Goal: Transaction & Acquisition: Purchase product/service

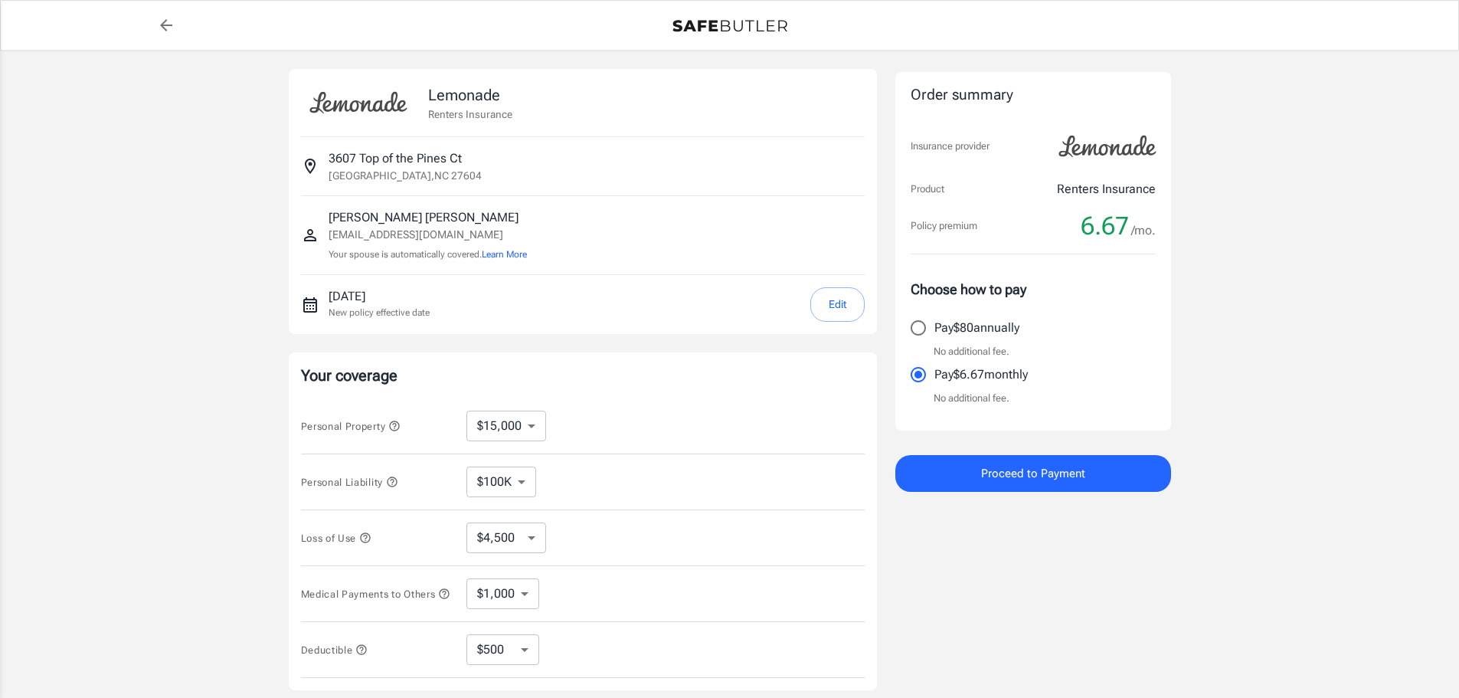
select select "15000"
select select "500"
click at [170, 29] on icon "back to quotes" at bounding box center [166, 25] width 18 height 18
select select "15000"
select select "500"
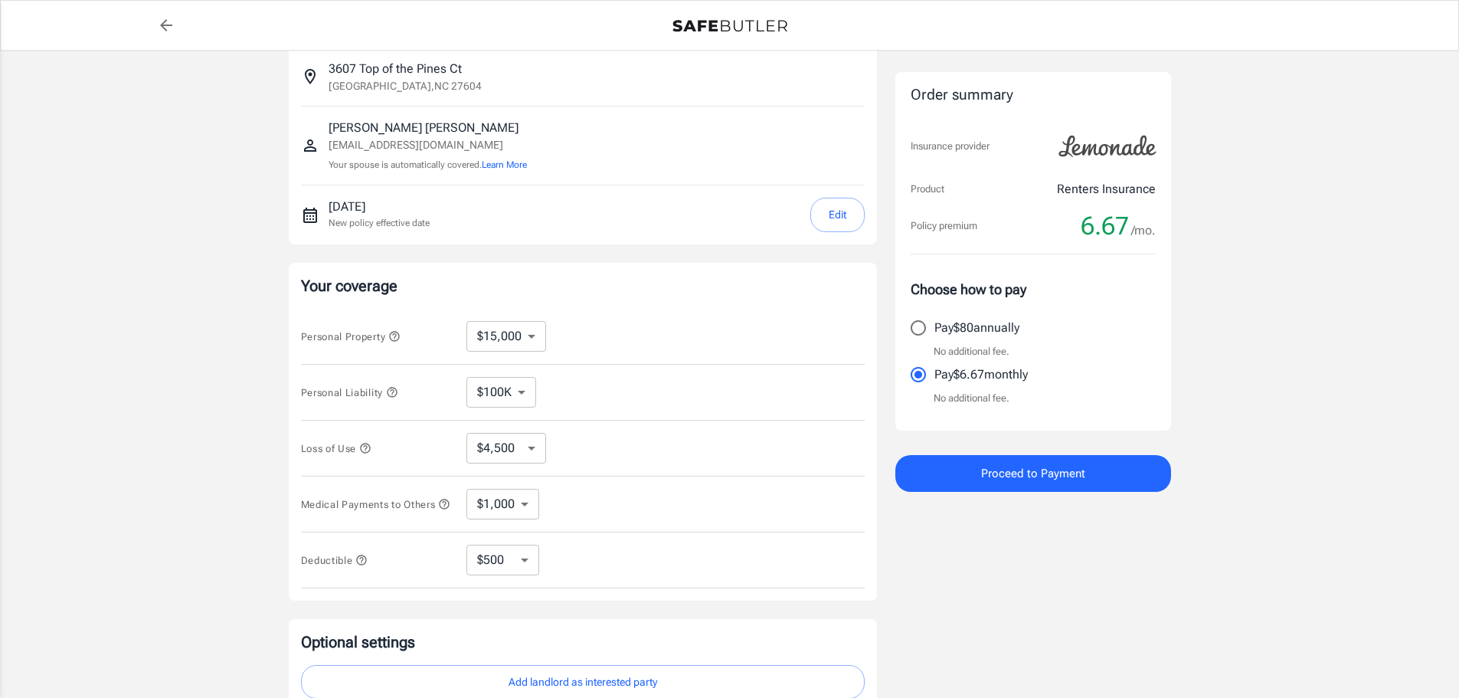
scroll to position [153, 0]
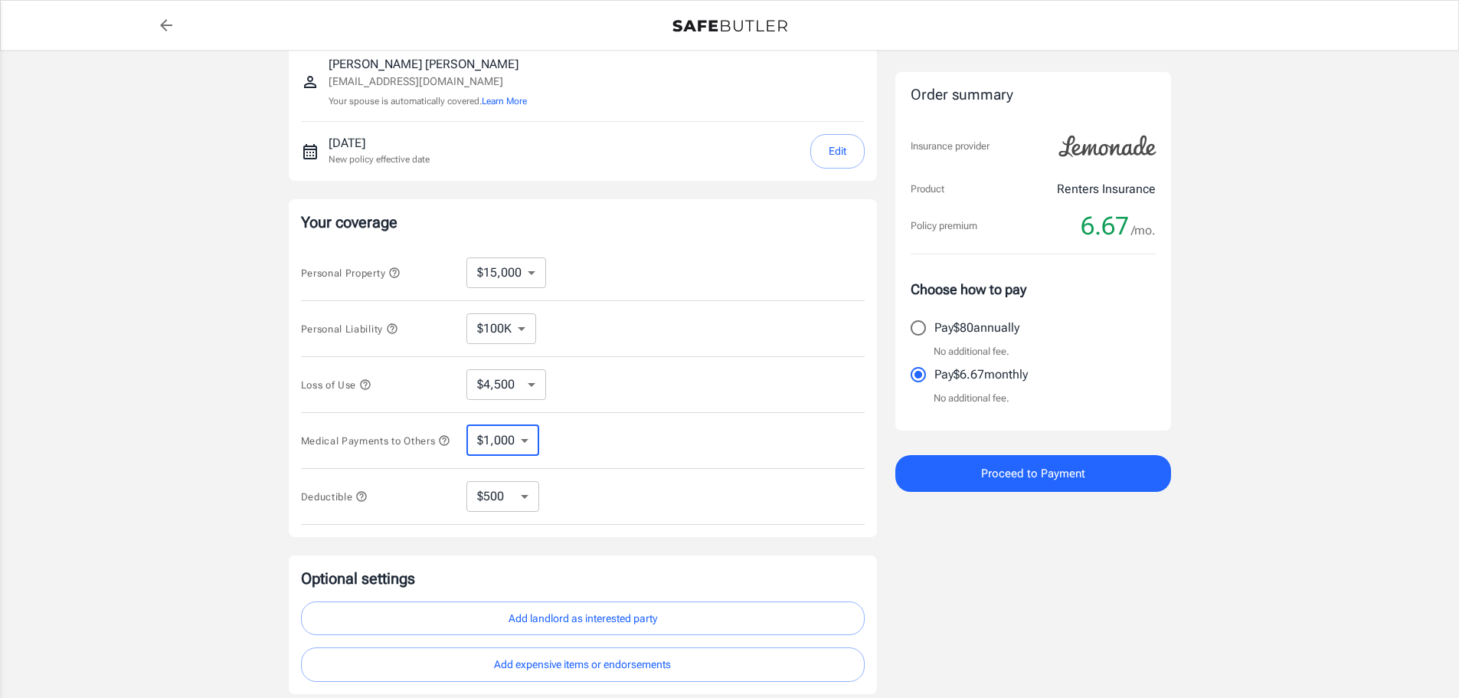
click at [532, 441] on select "$1,000 $3,000 $5,000" at bounding box center [503, 440] width 73 height 31
select select "5000"
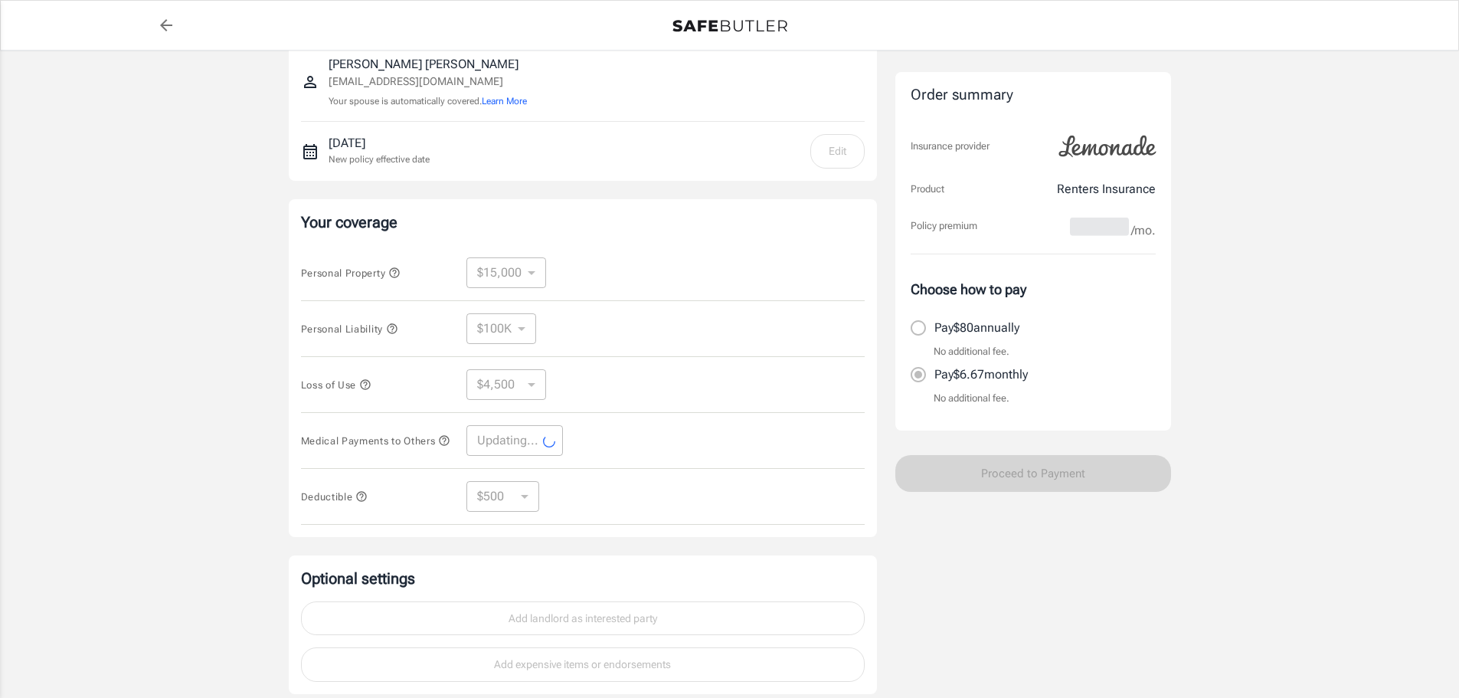
select select "5000"
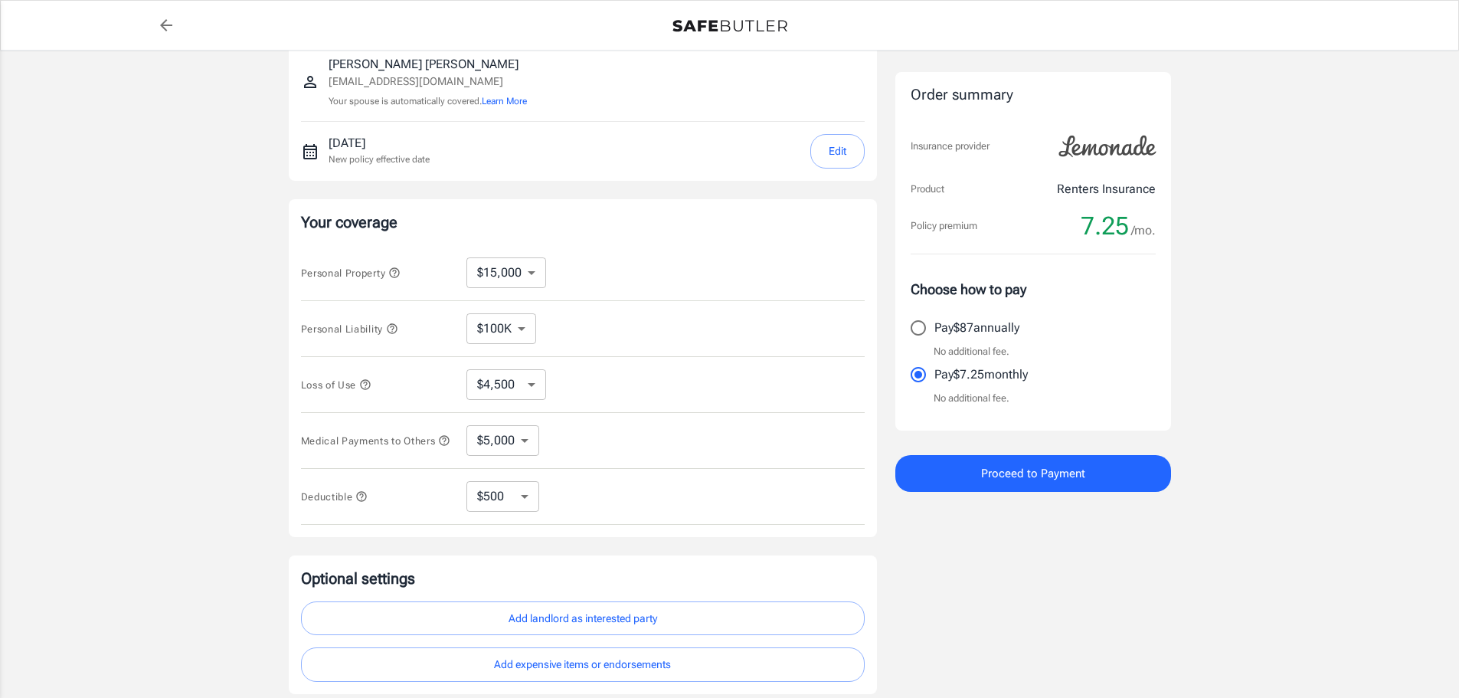
click at [365, 388] on icon "button" at bounding box center [365, 384] width 12 height 12
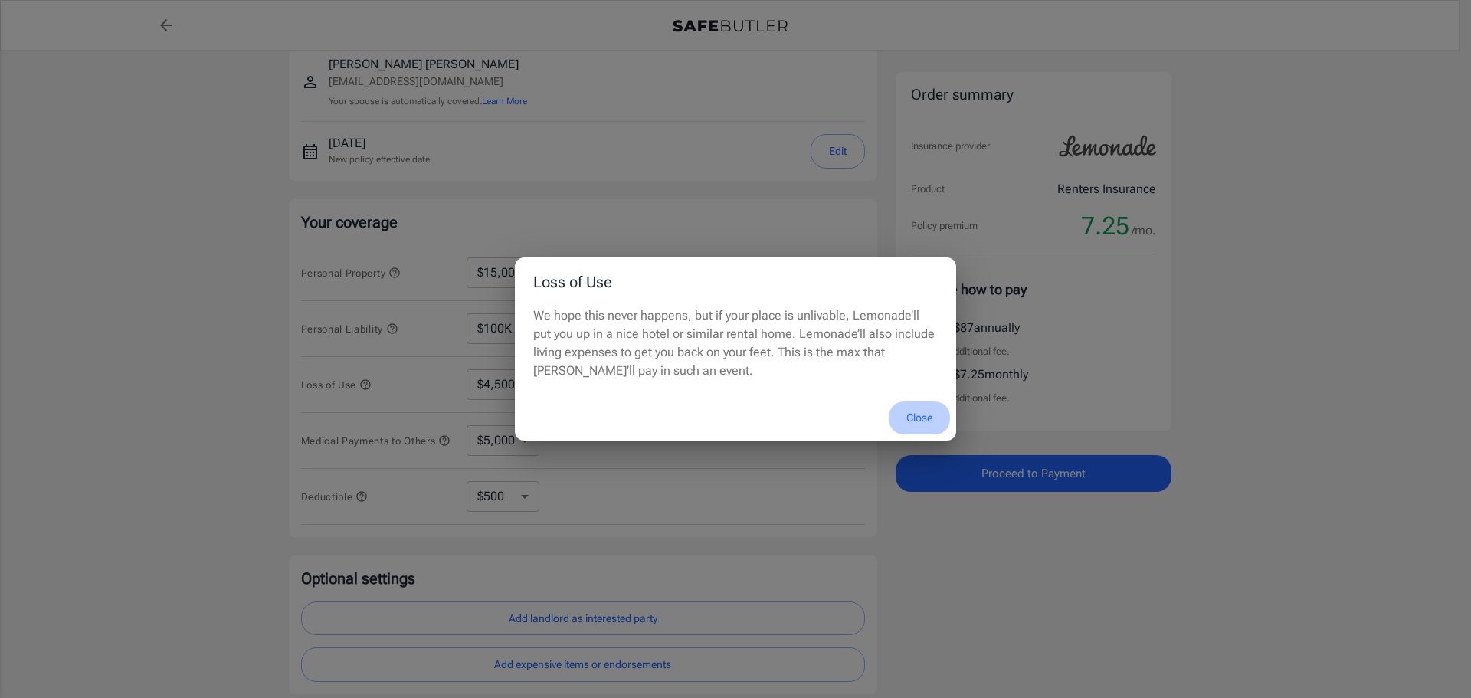
click at [925, 421] on button "Close" at bounding box center [919, 417] width 61 height 33
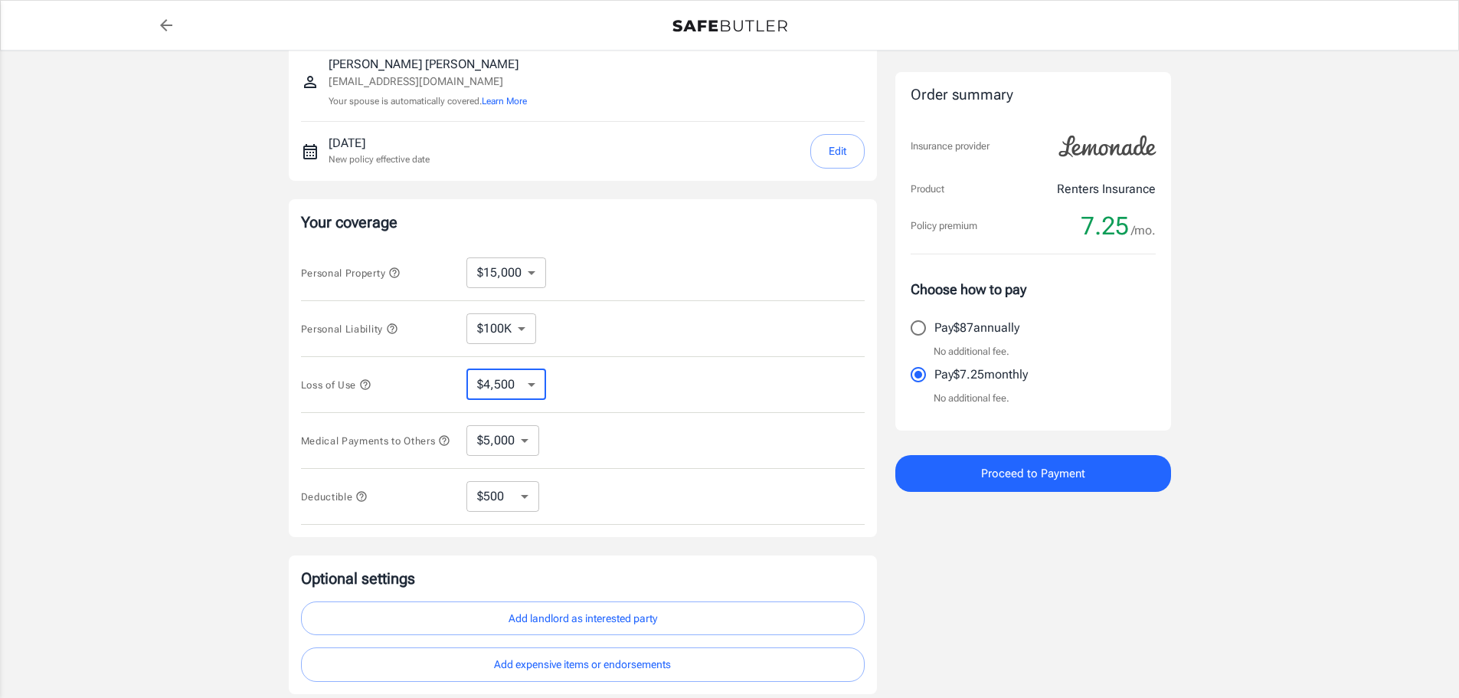
click at [536, 392] on select "$4,500 $7,500 $13,500 $22,500 $34,500 $55,500 $85,500 $130K $200K" at bounding box center [507, 384] width 80 height 31
click at [598, 387] on div "Loss of Use $4,500 $7,500 $13,500 $22,500 $34,500 $55,500 $85,500 $130K $200K ​" at bounding box center [583, 385] width 564 height 56
click at [531, 503] on select "$250 $500 $1,000 $2,500" at bounding box center [503, 496] width 73 height 31
select select "1000"
click at [364, 500] on icon "button" at bounding box center [361, 496] width 10 height 10
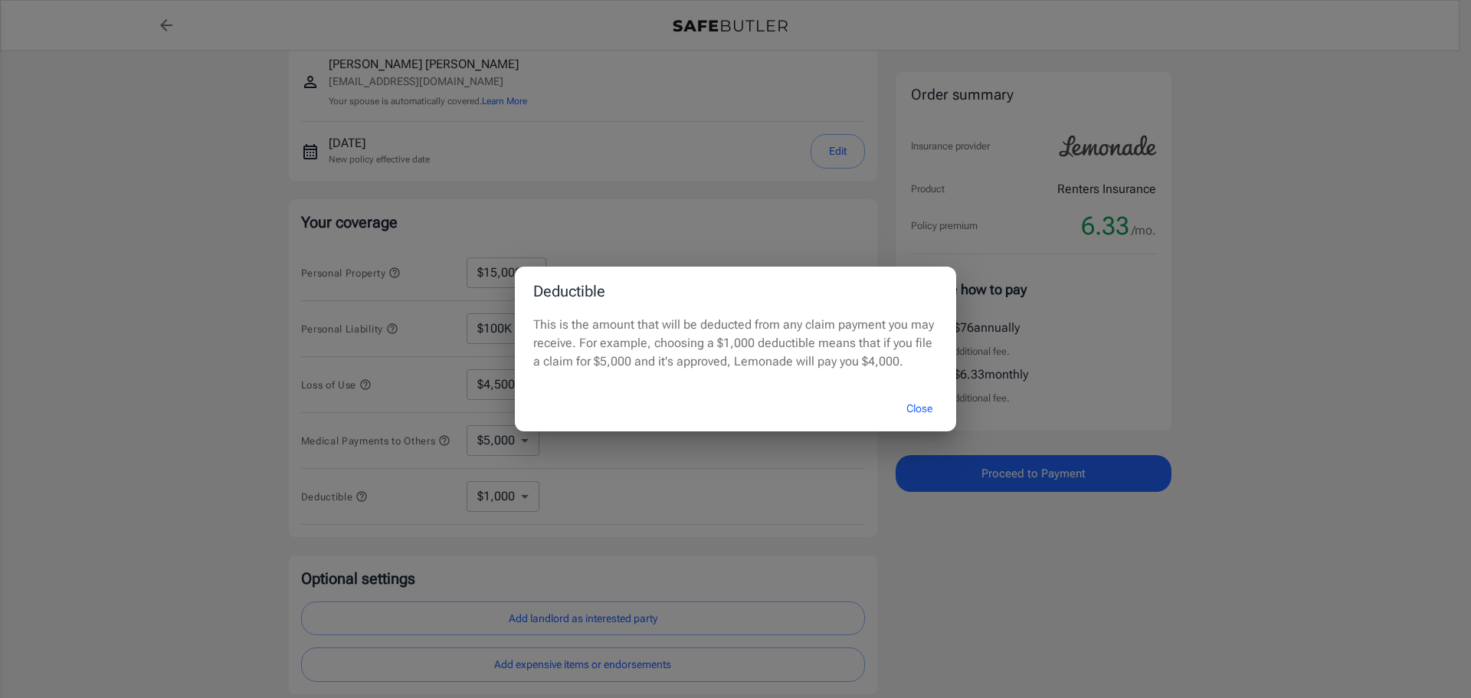
click at [528, 509] on div "Deductible This is the amount that will be deducted from any claim payment you …" at bounding box center [735, 349] width 1471 height 698
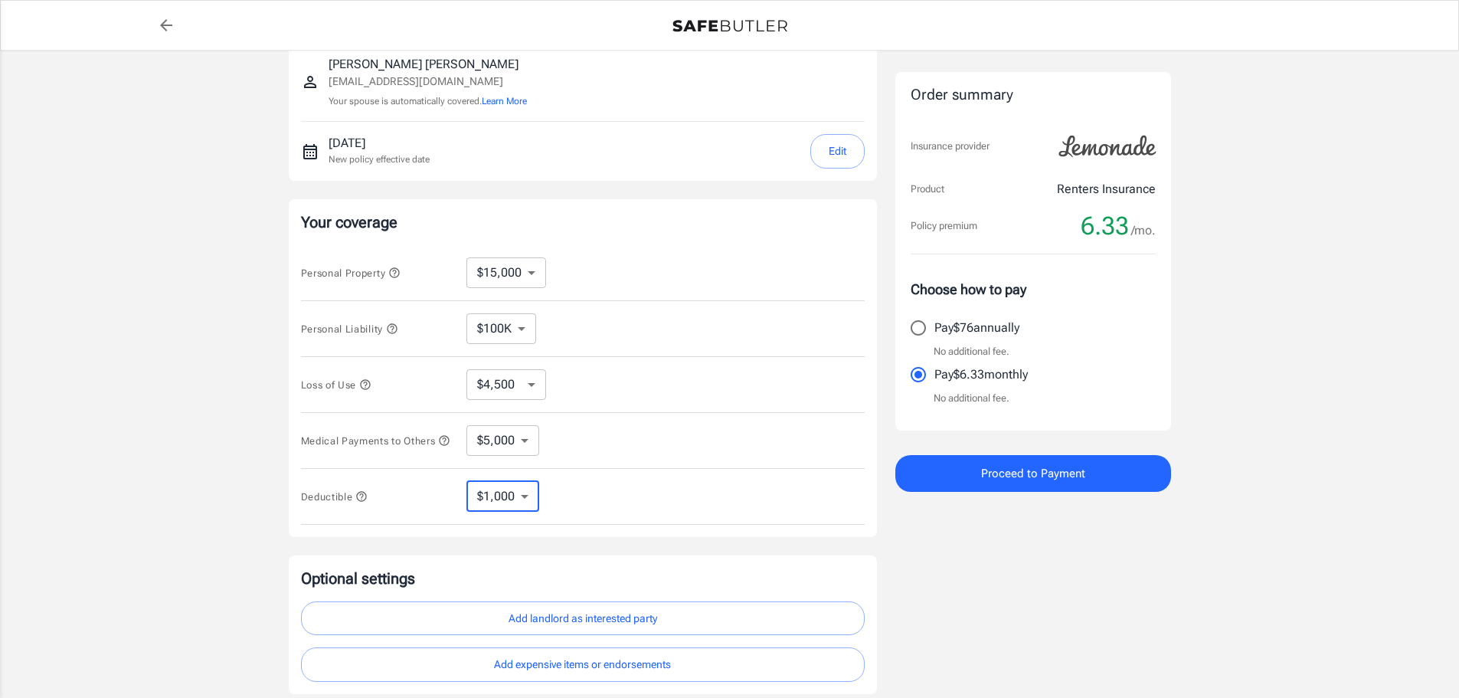
click at [528, 509] on select "$250 $500 $1,000 $2,500" at bounding box center [503, 496] width 73 height 31
select select "250"
click at [366, 501] on icon "button" at bounding box center [361, 496] width 10 height 10
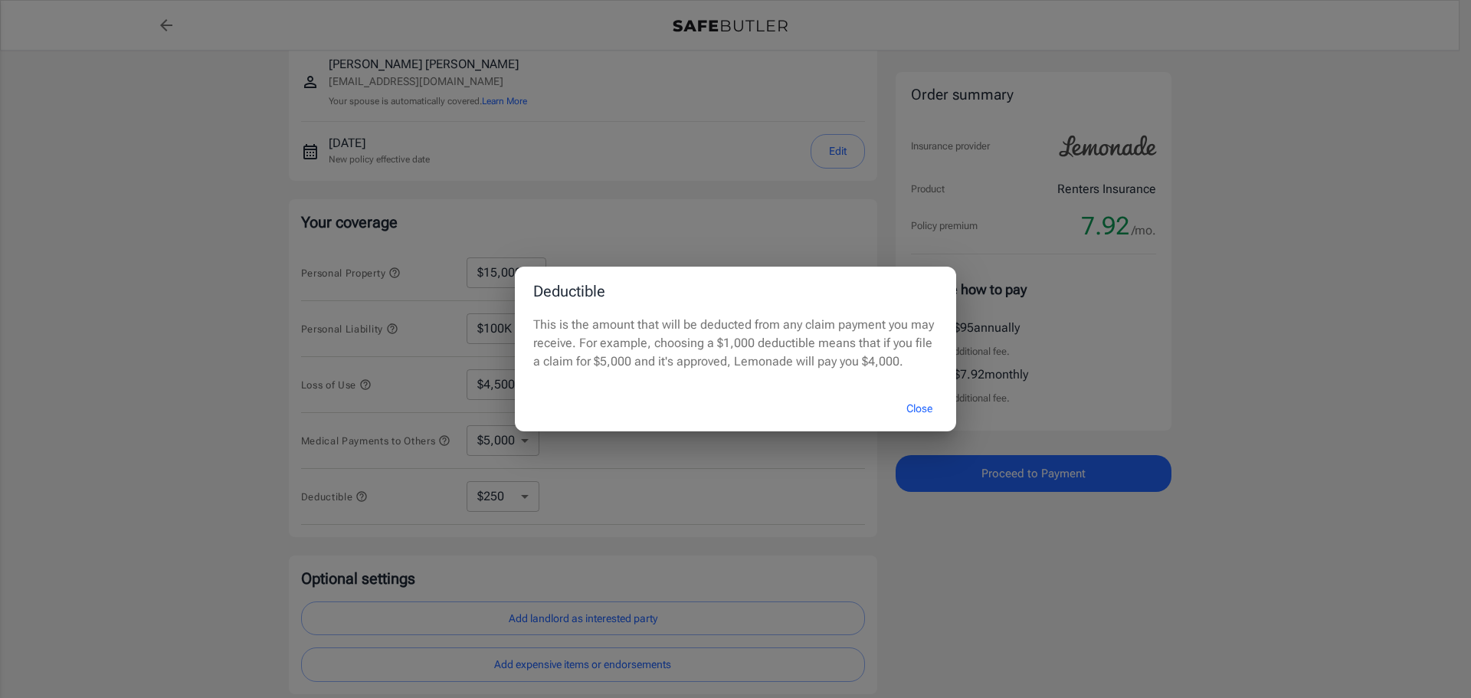
click at [527, 503] on div "Deductible This is the amount that will be deducted from any claim payment you …" at bounding box center [735, 349] width 1471 height 698
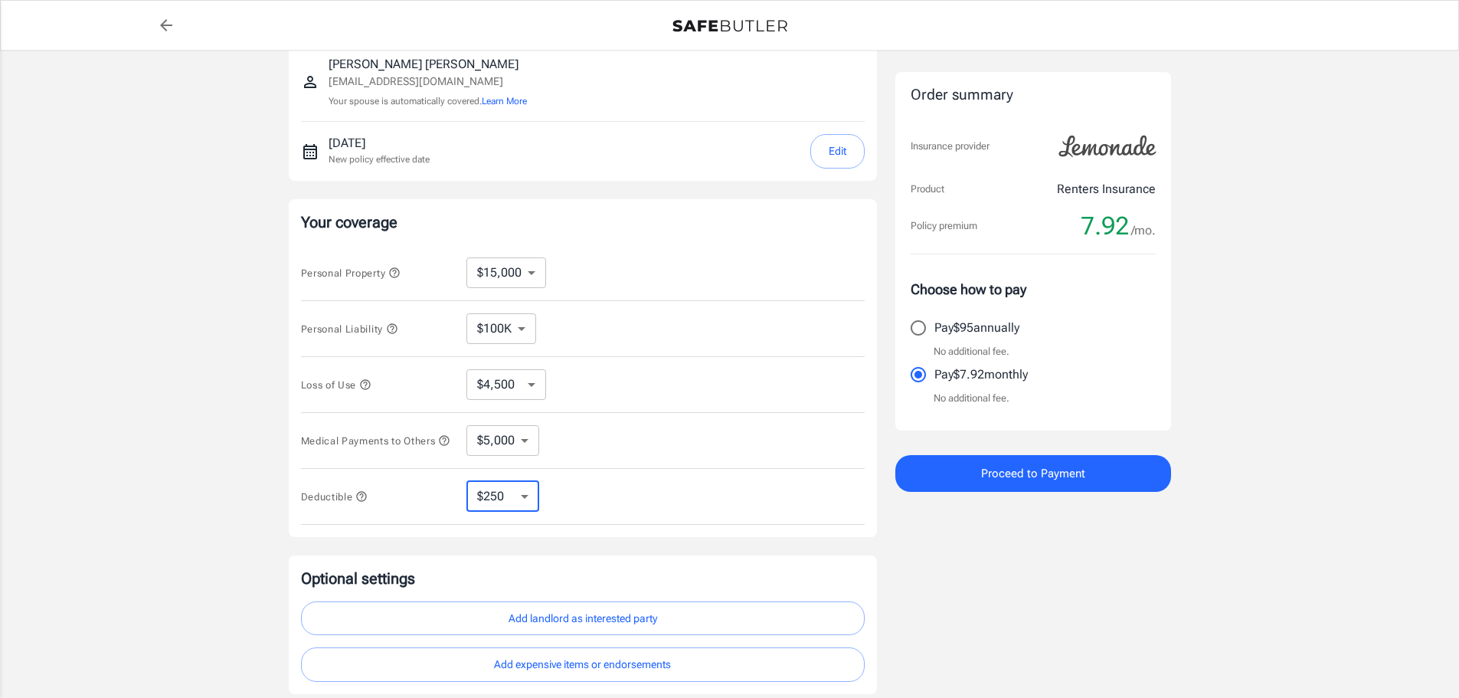
click at [527, 503] on select "$250 $500 $1,000 $2,500" at bounding box center [503, 496] width 73 height 31
select select "2500"
click at [370, 499] on span "Deductible" at bounding box center [377, 495] width 153 height 19
click at [362, 500] on icon "button" at bounding box center [361, 496] width 10 height 10
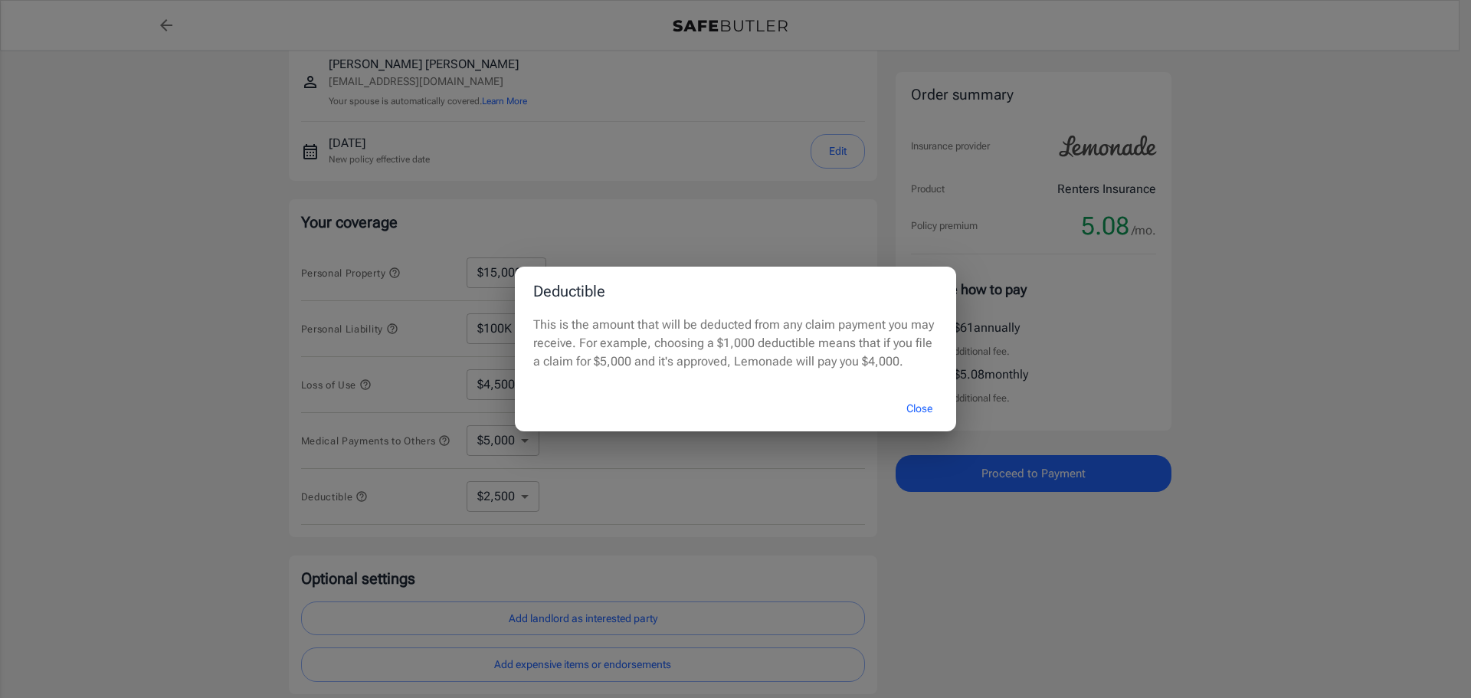
click at [531, 507] on div "Deductible This is the amount that will be deducted from any claim payment you …" at bounding box center [735, 349] width 1471 height 698
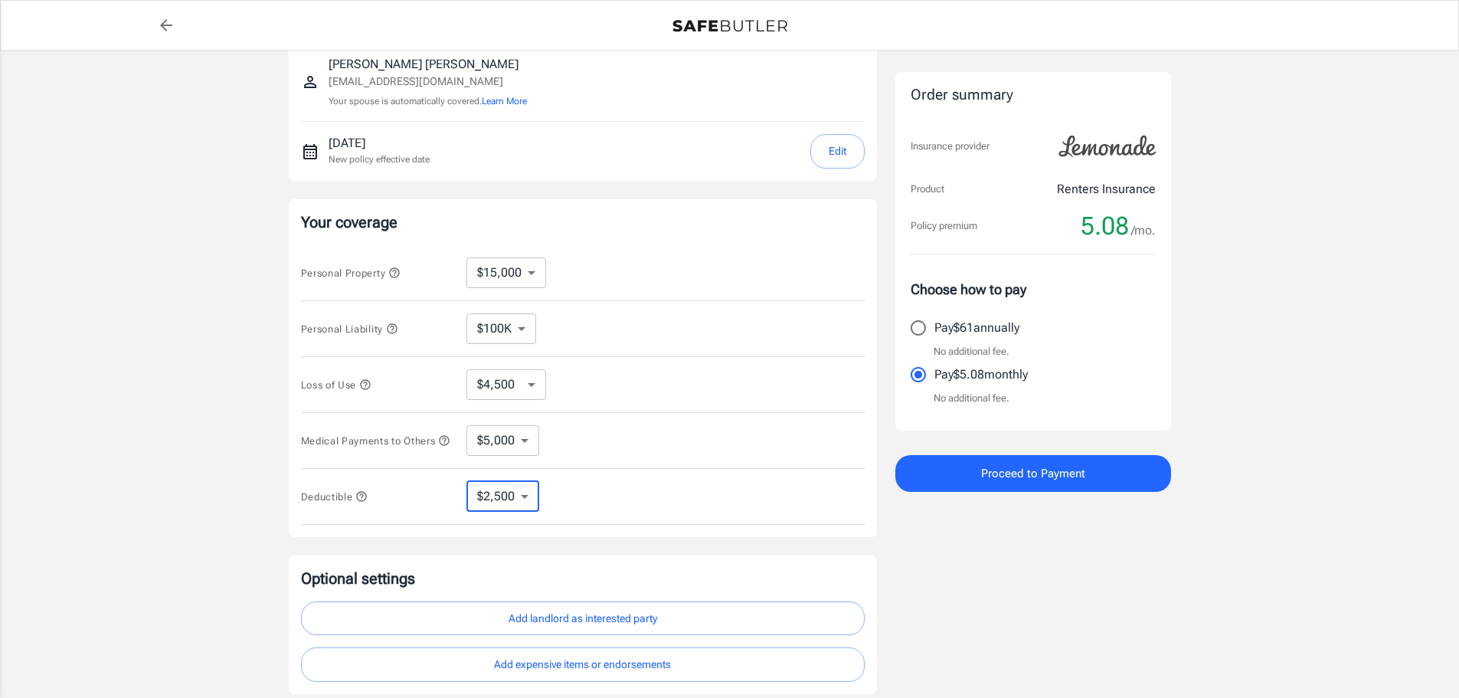
click at [531, 507] on select "$250 $500 $1,000 $2,500" at bounding box center [503, 496] width 73 height 31
select select "250"
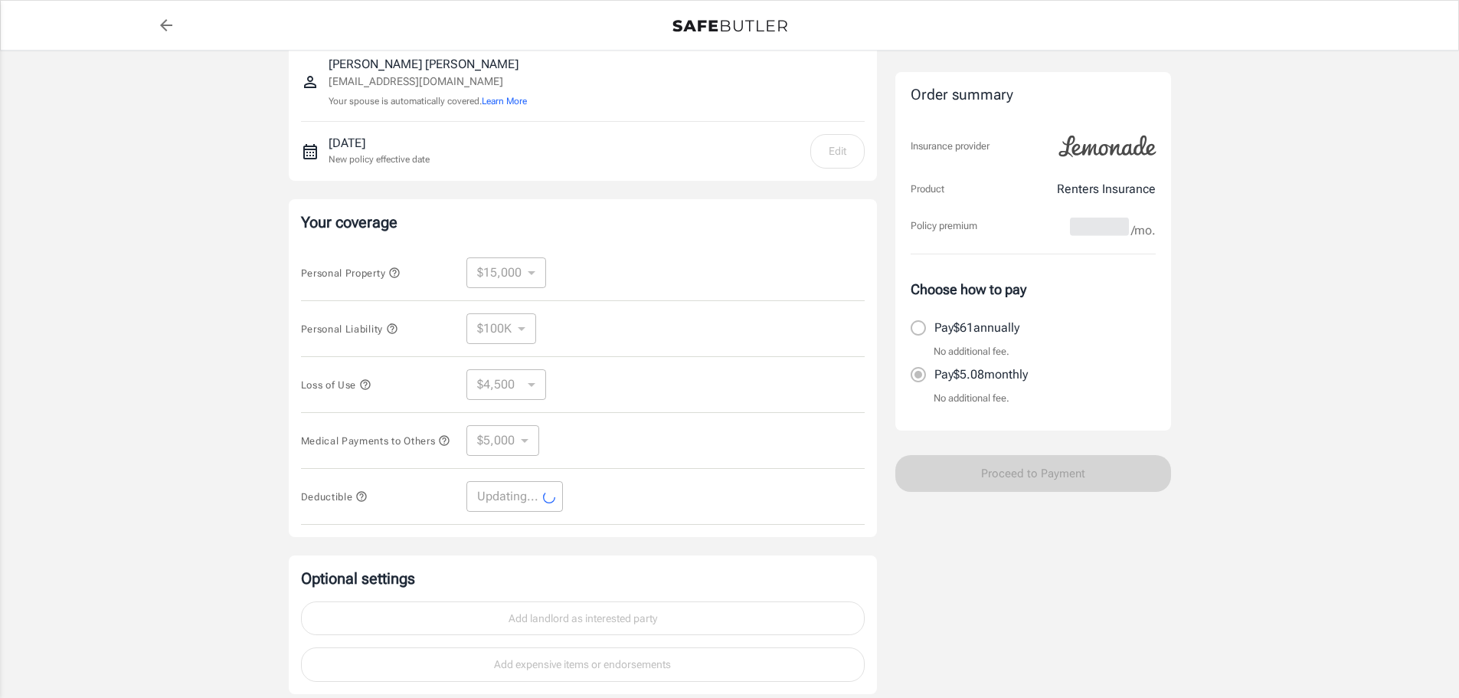
select select "250"
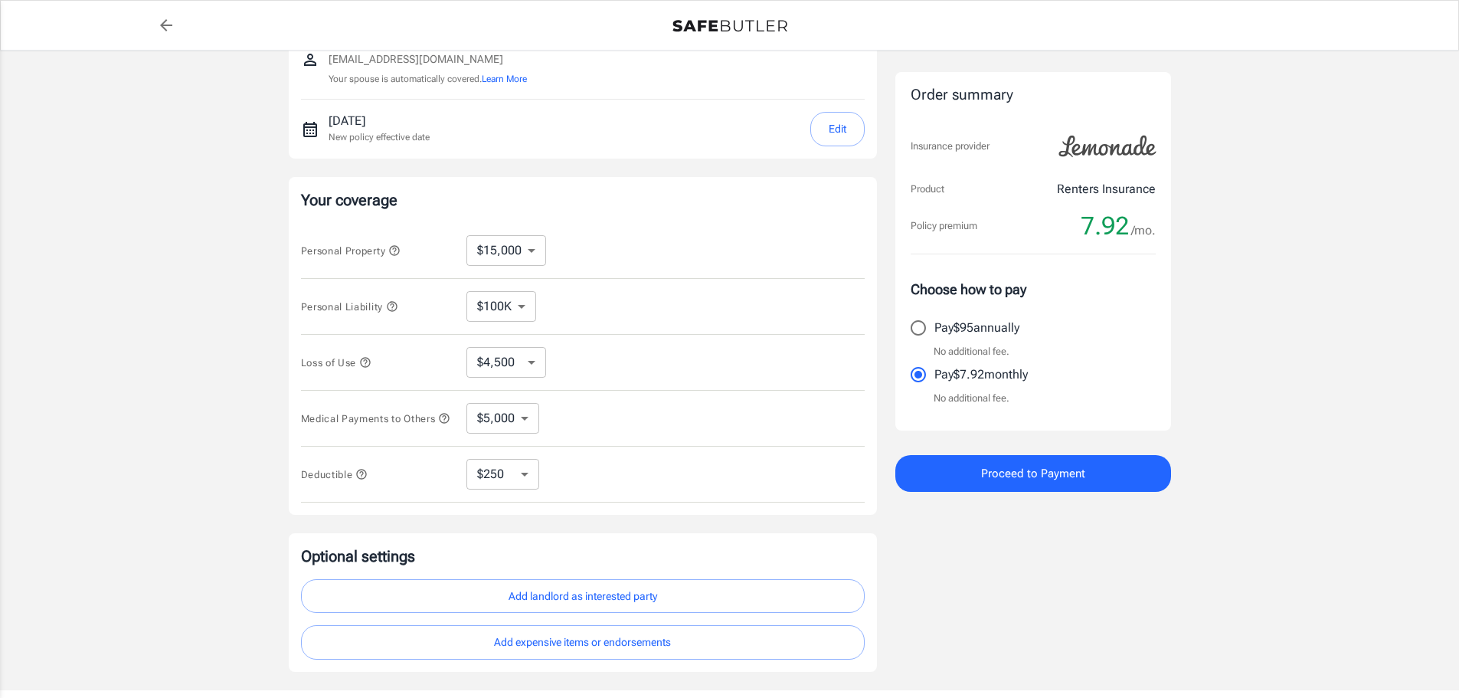
scroll to position [128, 0]
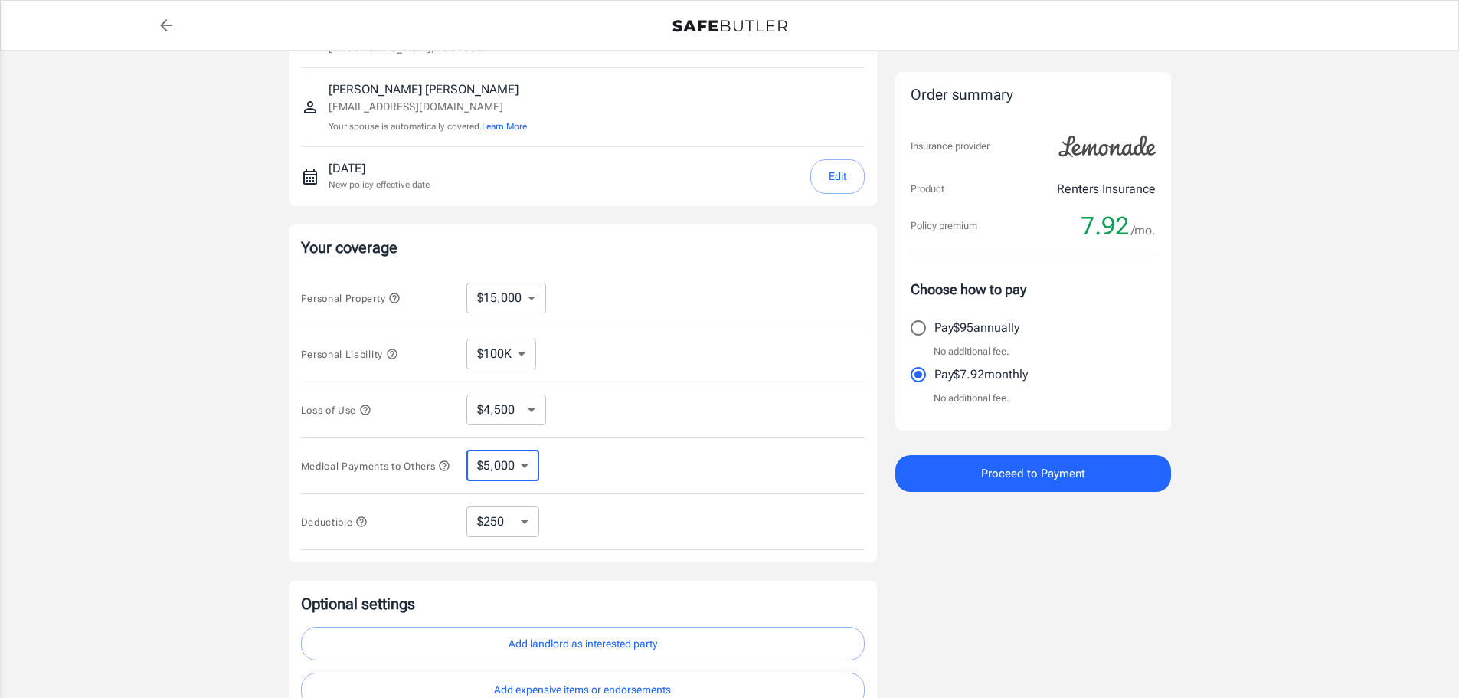
click at [526, 465] on select "$1,000 $3,000 $5,000" at bounding box center [503, 465] width 73 height 31
click at [439, 470] on icon "button" at bounding box center [444, 465] width 10 height 10
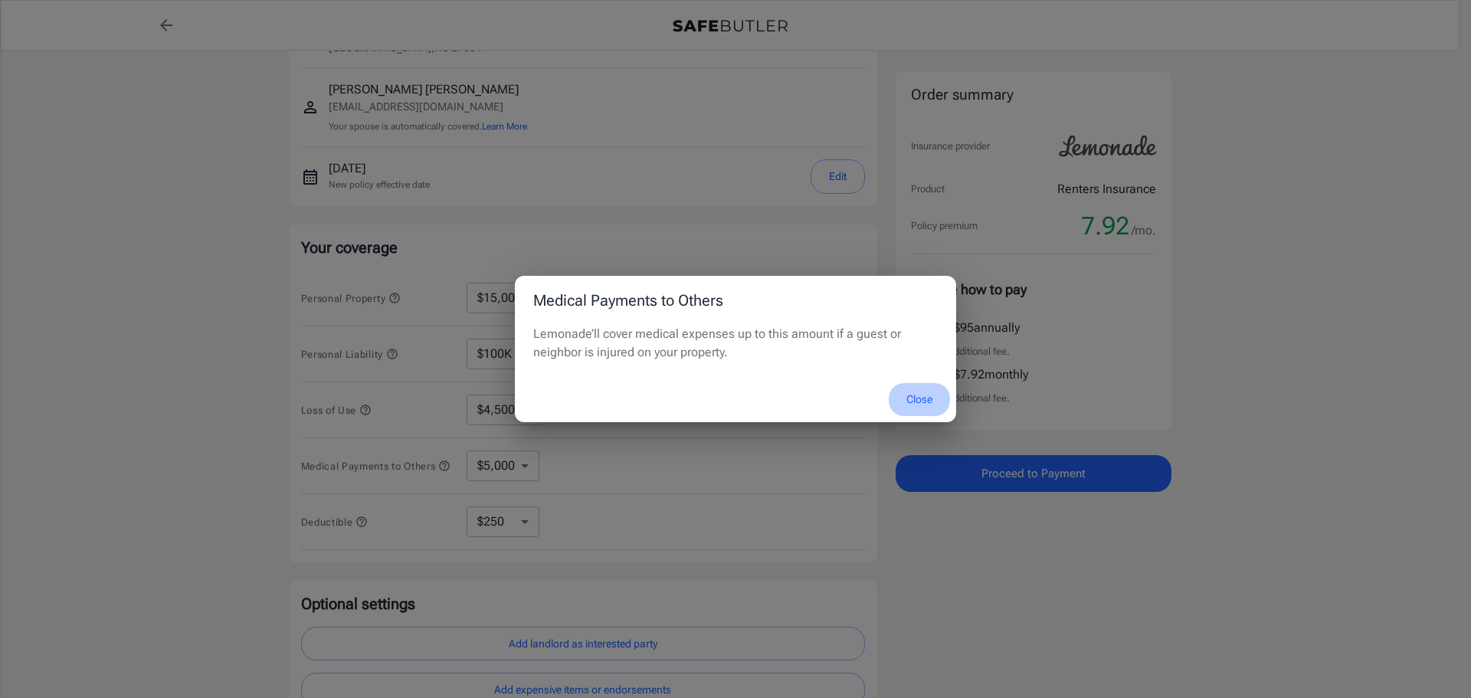
click at [927, 401] on button "Close" at bounding box center [919, 399] width 61 height 33
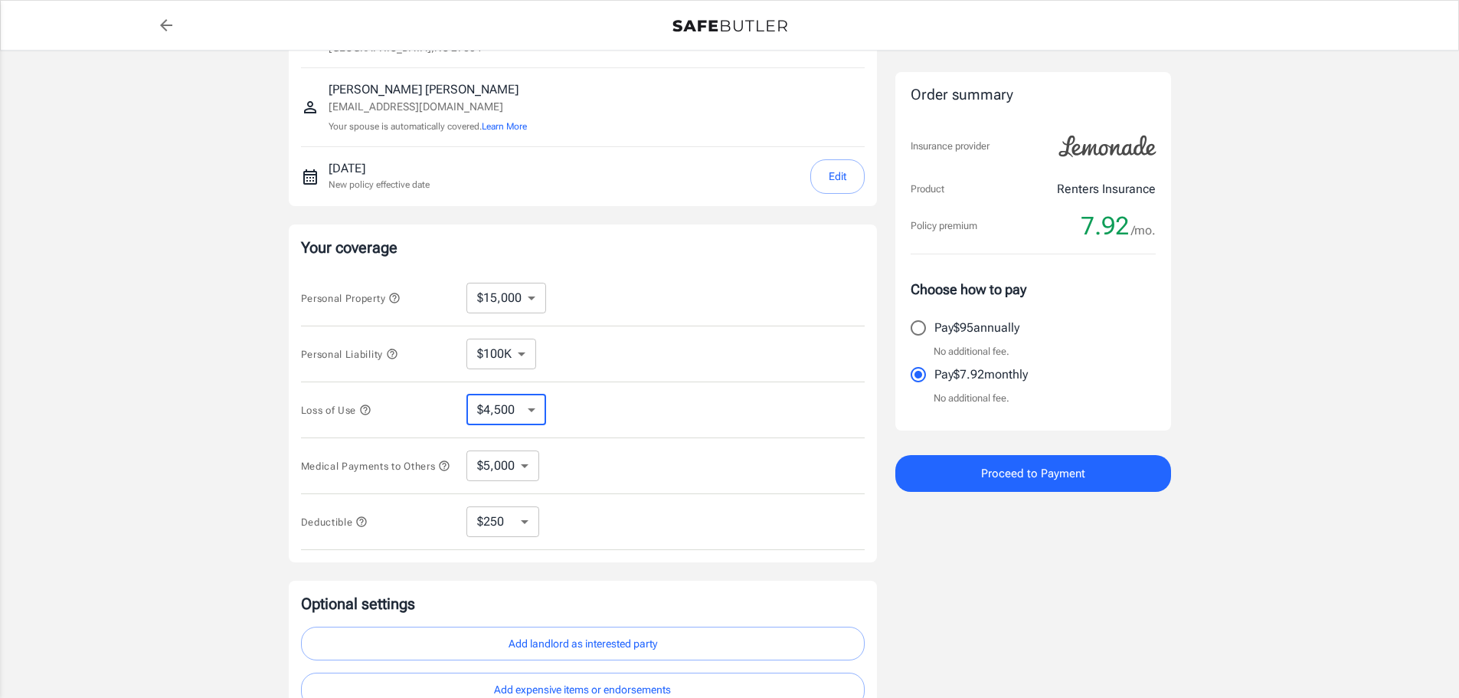
click at [526, 411] on select "$4,500 $7,500 $13,500 $22,500 $34,500 $55,500 $85,500 $130K $200K" at bounding box center [507, 410] width 80 height 31
click at [393, 354] on icon "button" at bounding box center [392, 354] width 12 height 12
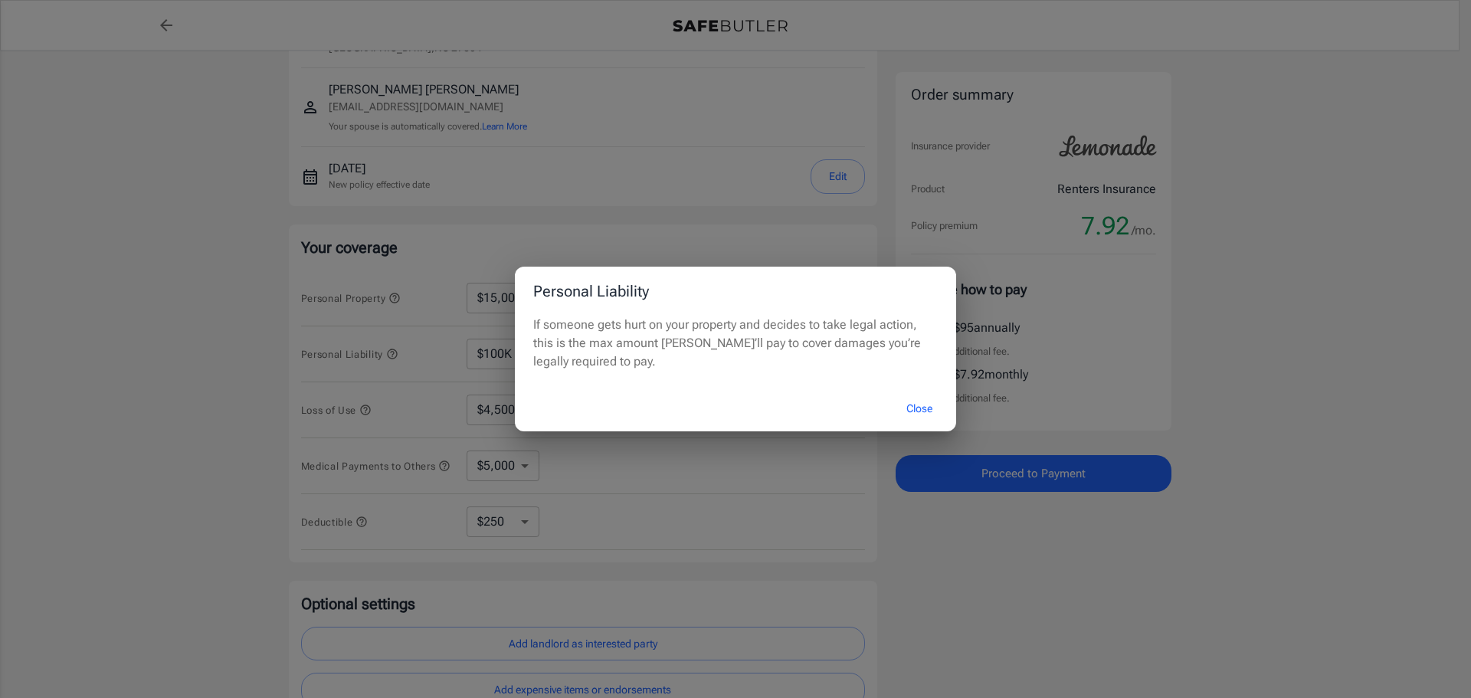
click at [450, 367] on div "Personal Liability If someone gets hurt on your property and decides to take le…" at bounding box center [735, 349] width 1471 height 698
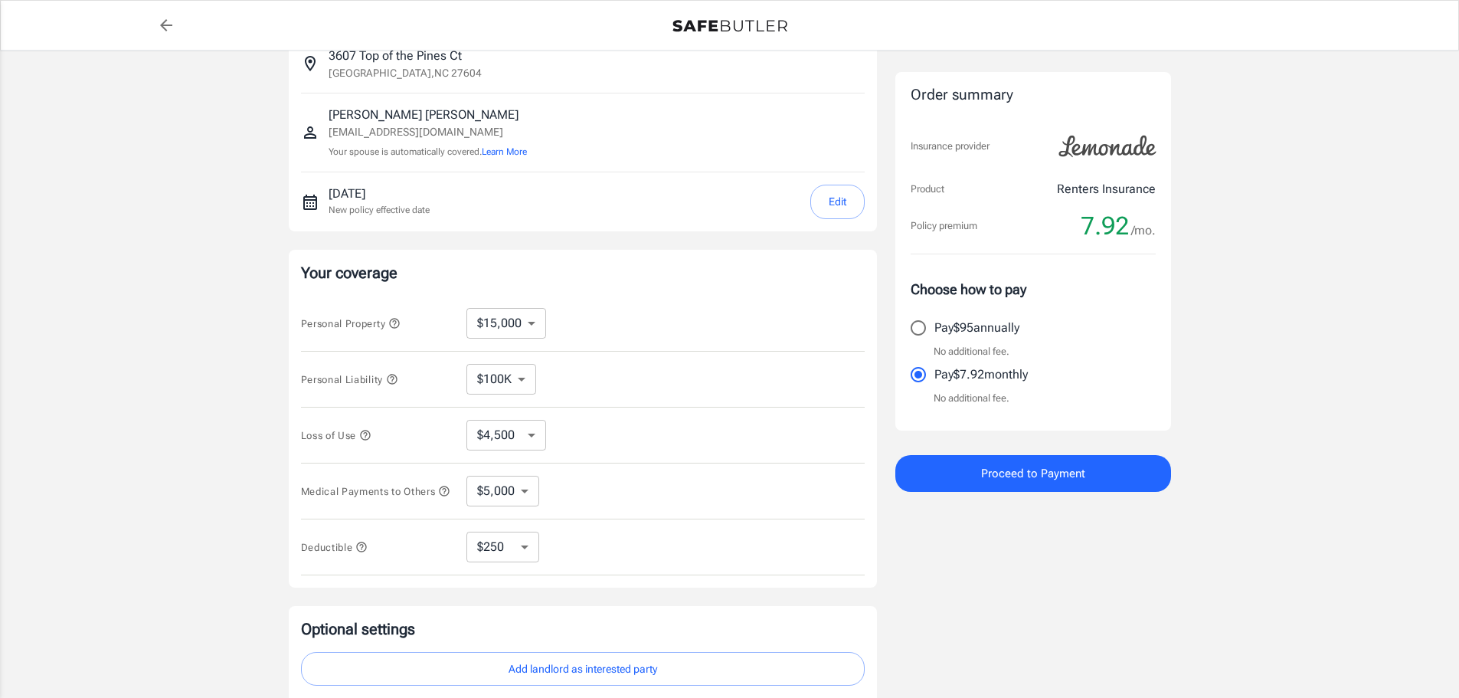
scroll to position [51, 0]
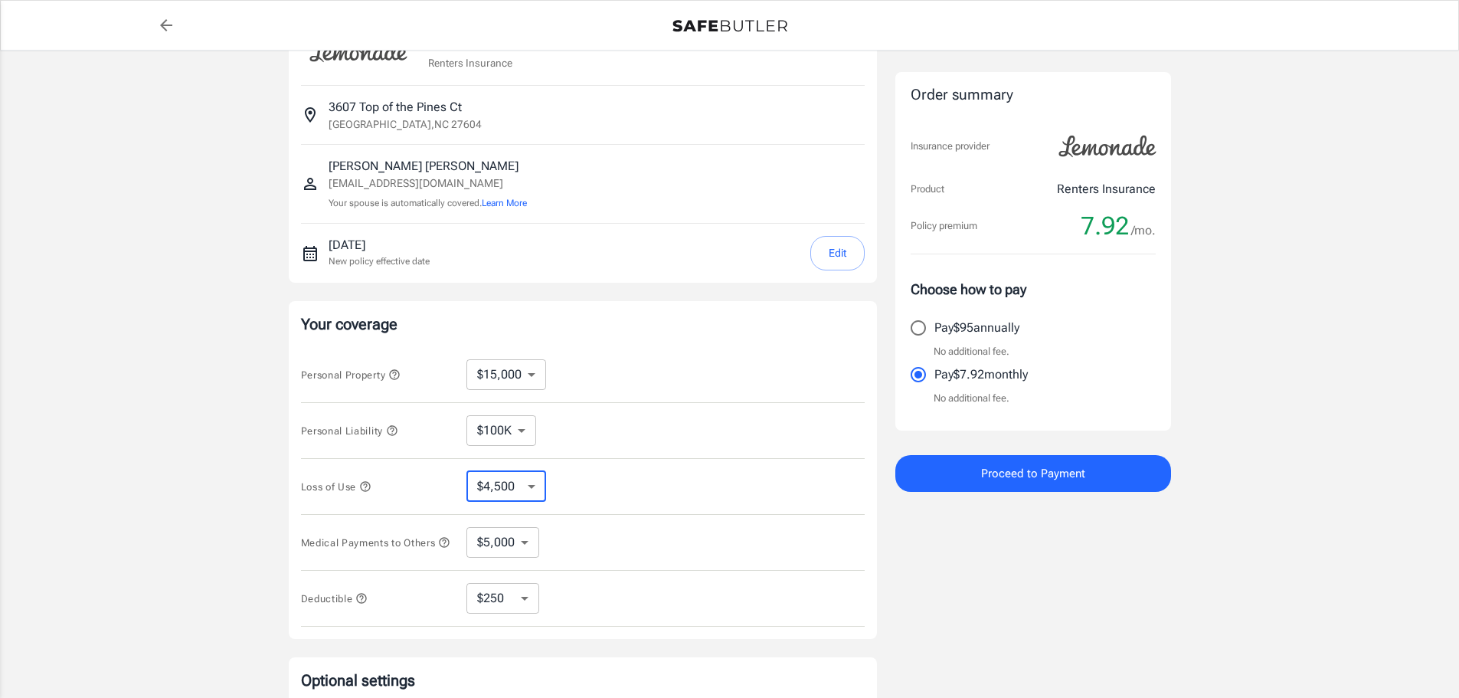
click at [528, 486] on select "$4,500 $7,500 $13,500 $22,500 $34,500 $55,500 $85,500 $130K $200K" at bounding box center [507, 486] width 80 height 31
click at [640, 473] on div "Loss of Use $4,500 $7,500 $13,500 $22,500 $34,500 $55,500 $85,500 $130K $200K ​" at bounding box center [583, 487] width 564 height 56
click at [532, 545] on select "$1,000 $3,000 $5,000" at bounding box center [503, 542] width 73 height 31
select select "3000"
click at [532, 543] on select "$1,000 $3,000 $5,000" at bounding box center [503, 542] width 73 height 31
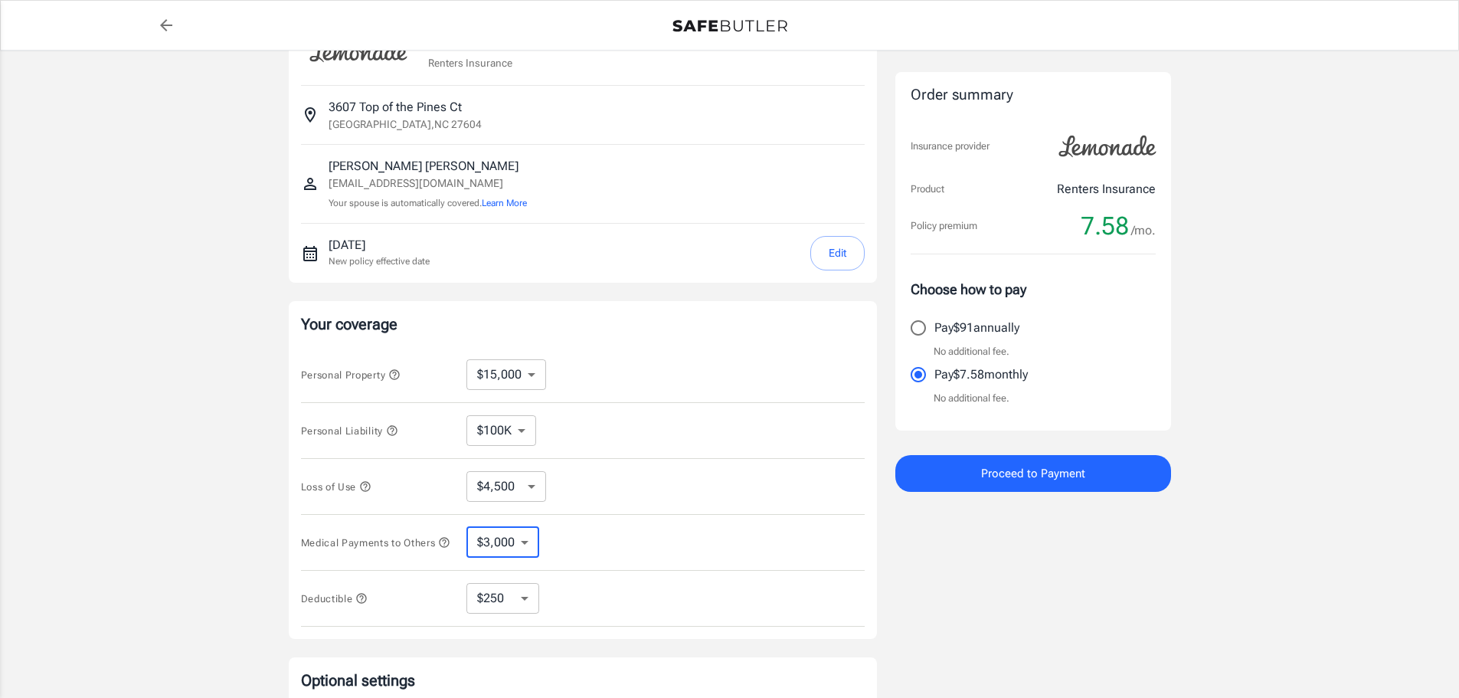
select select "5000"
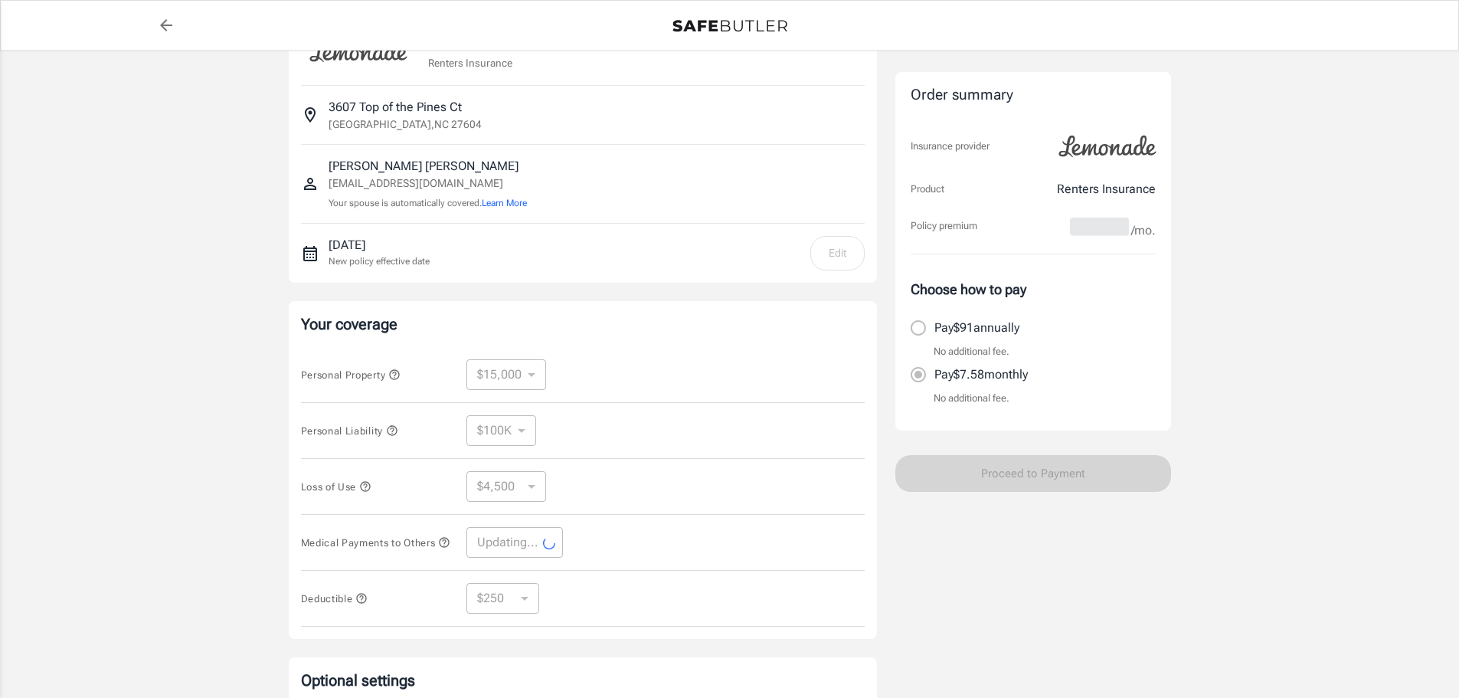
select select "5000"
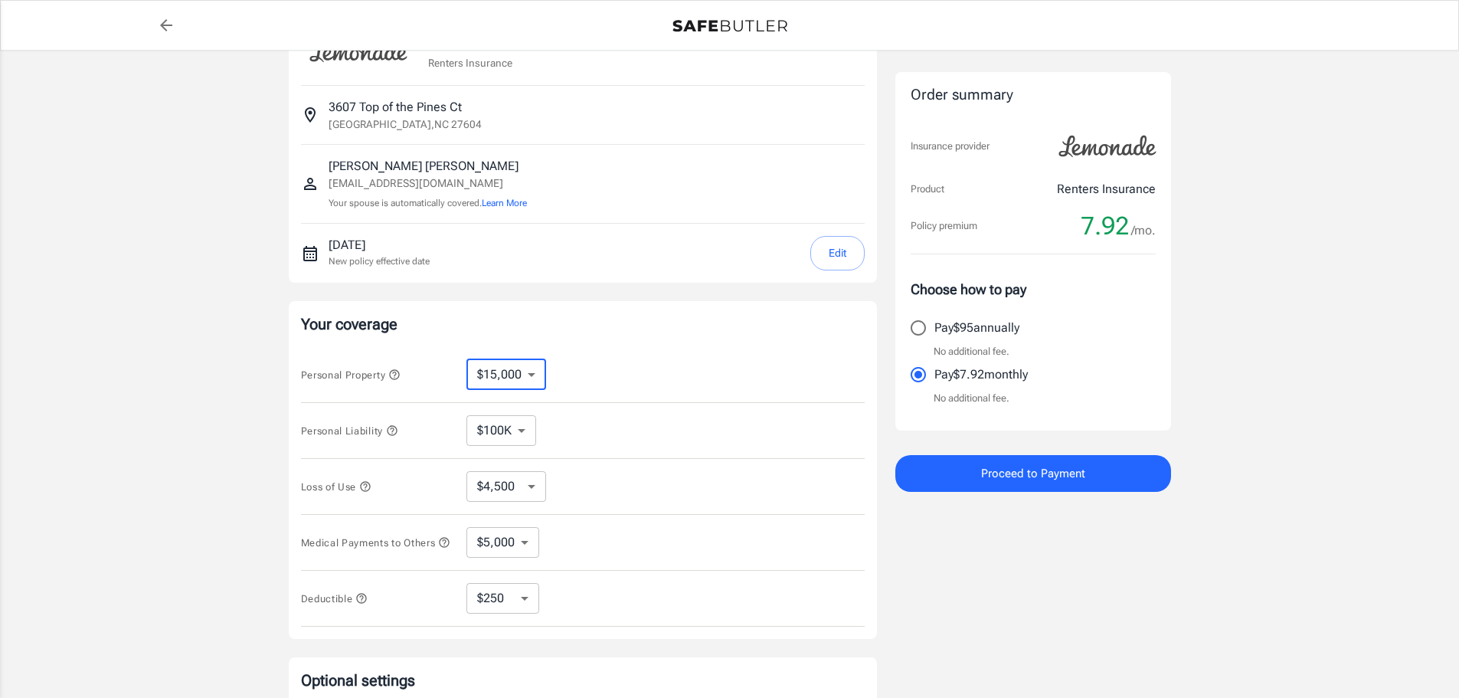
click at [536, 373] on select "$10,000 $15,000 $20,000 $25,000 $30,000 $40,000 $50,000 $100K $150K $200K $250K" at bounding box center [507, 374] width 80 height 31
select select "10000"
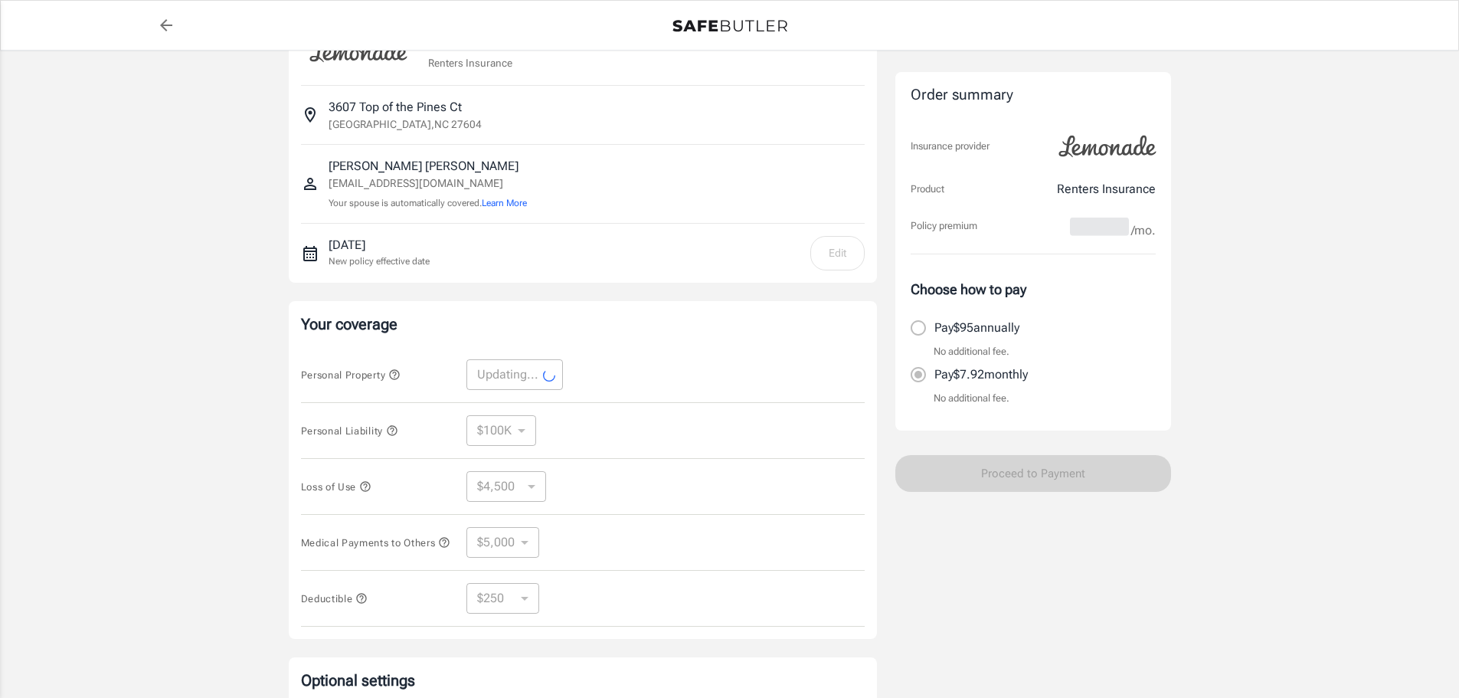
select select "10000"
select select "3000"
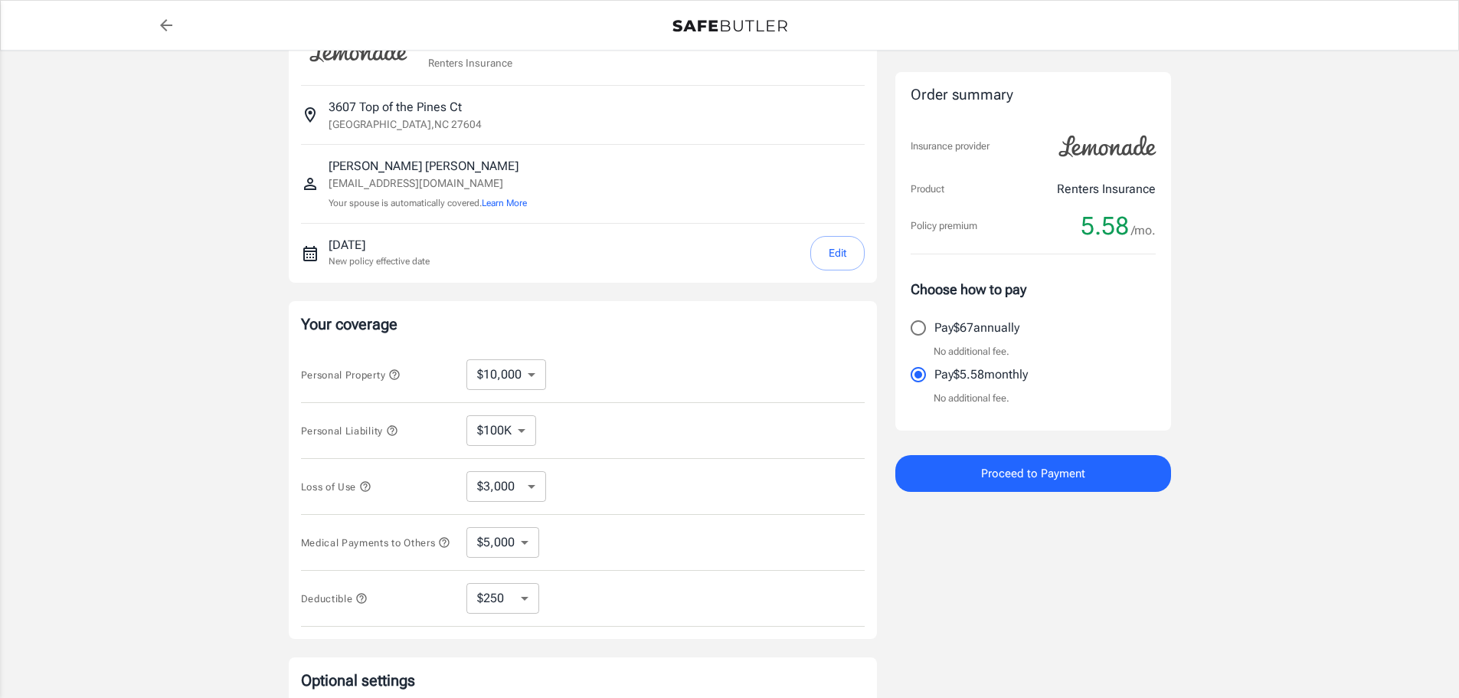
click at [396, 375] on icon "button" at bounding box center [394, 375] width 12 height 12
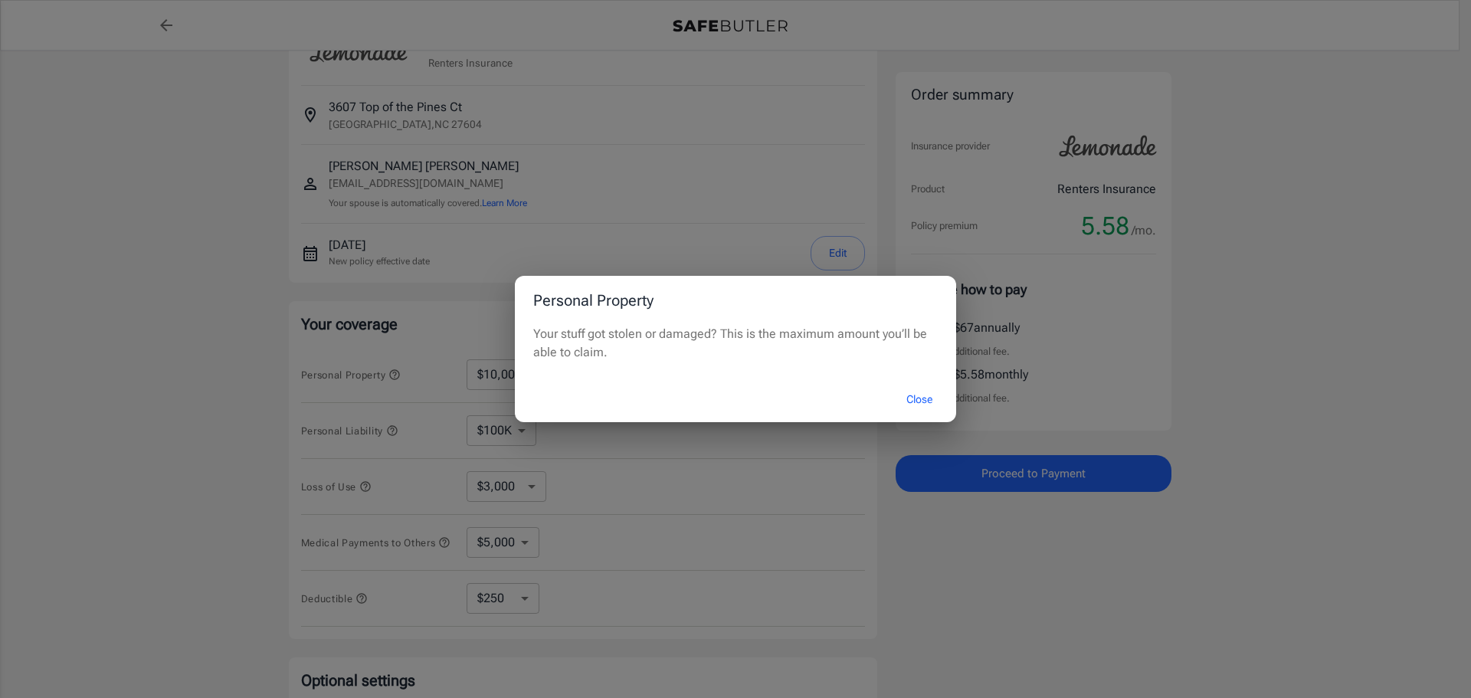
click at [926, 401] on button "Close" at bounding box center [919, 399] width 61 height 33
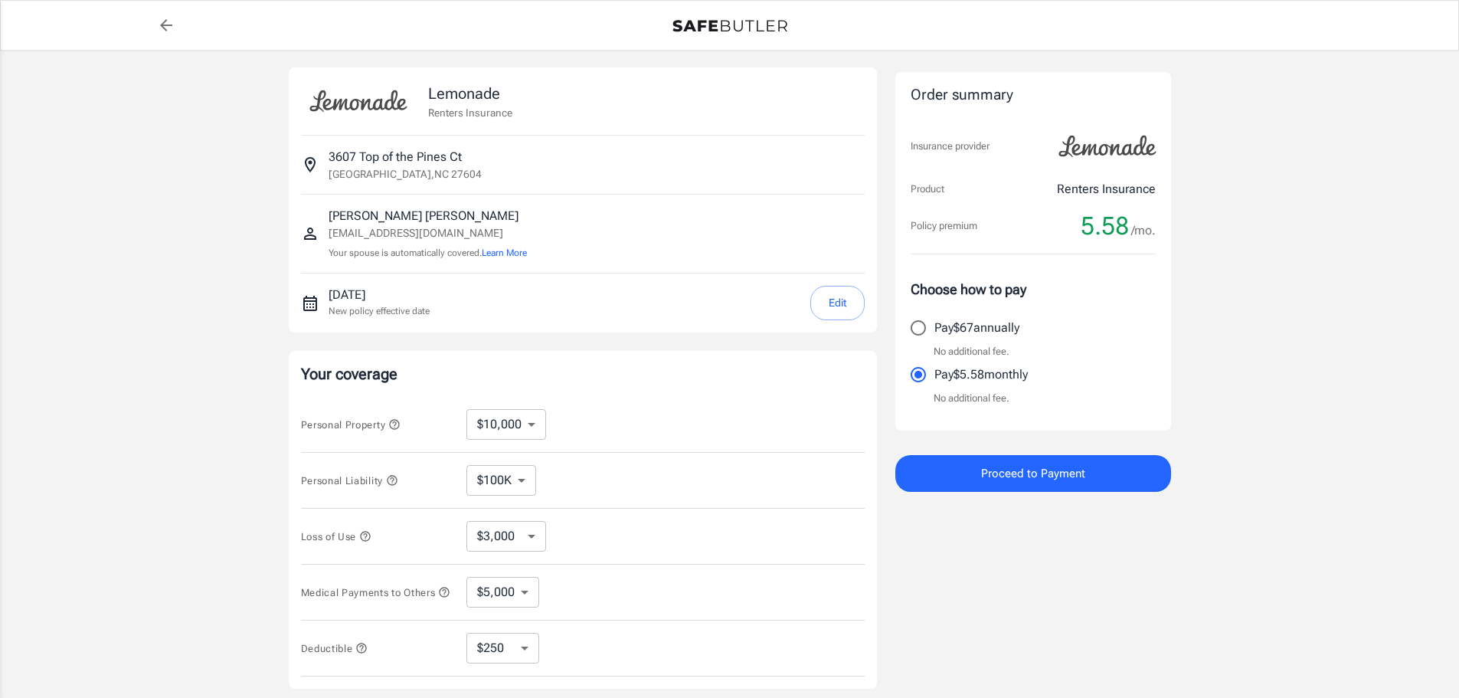
scroll to position [0, 0]
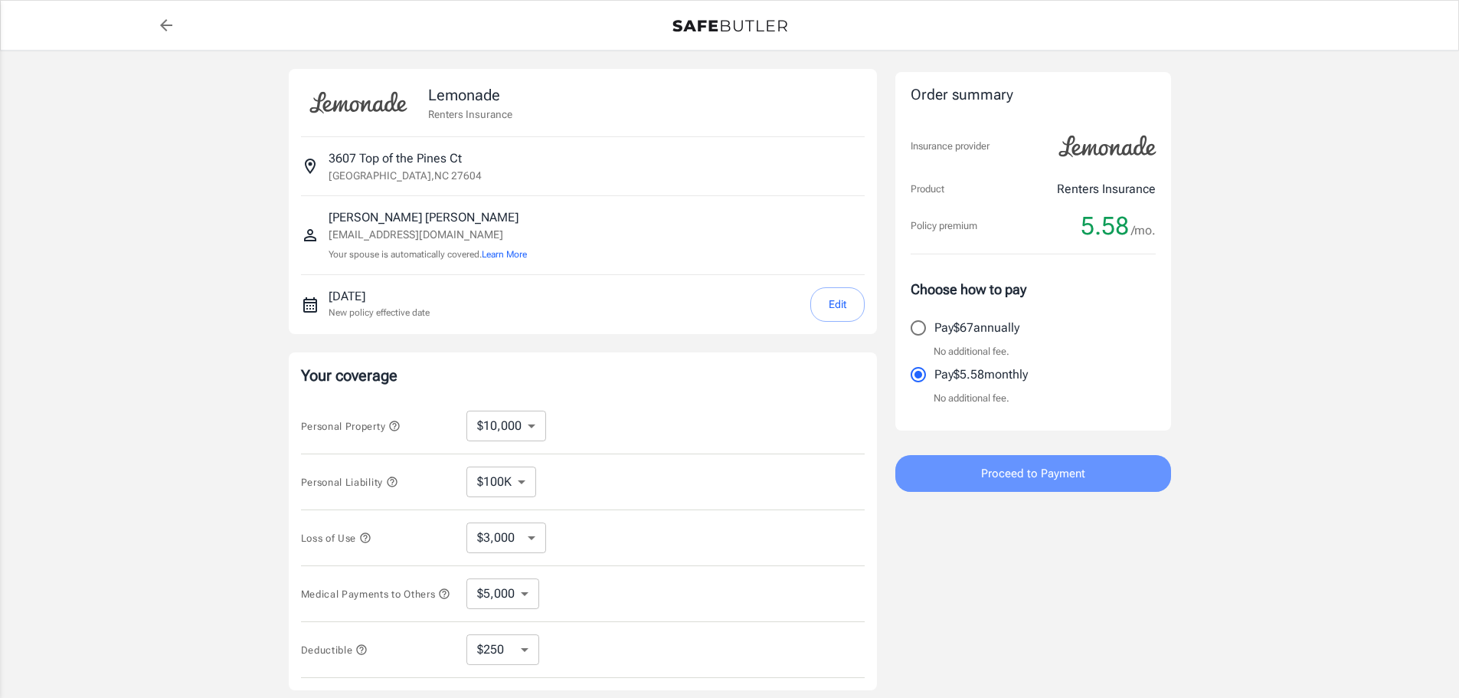
click at [1011, 477] on span "Proceed to Payment" at bounding box center [1033, 474] width 104 height 20
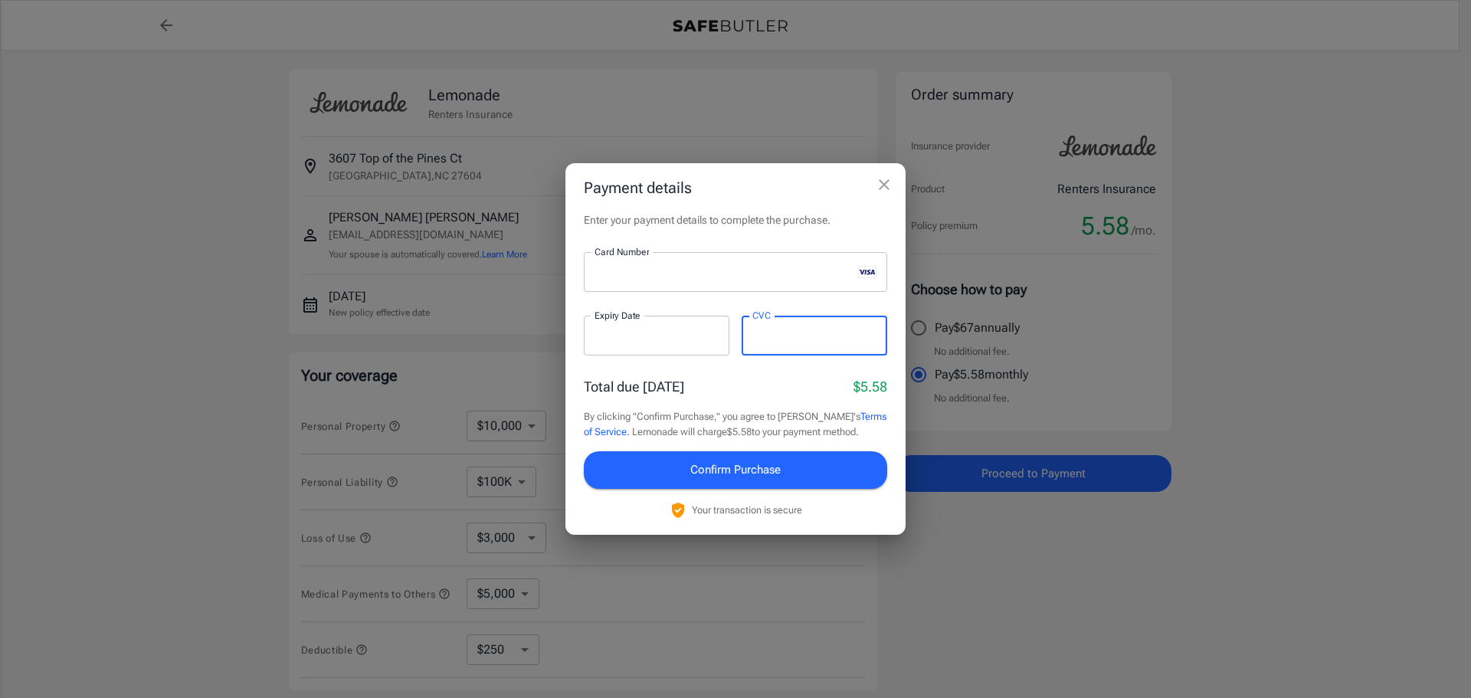
click at [798, 479] on button "Confirm Purchase" at bounding box center [735, 469] width 303 height 37
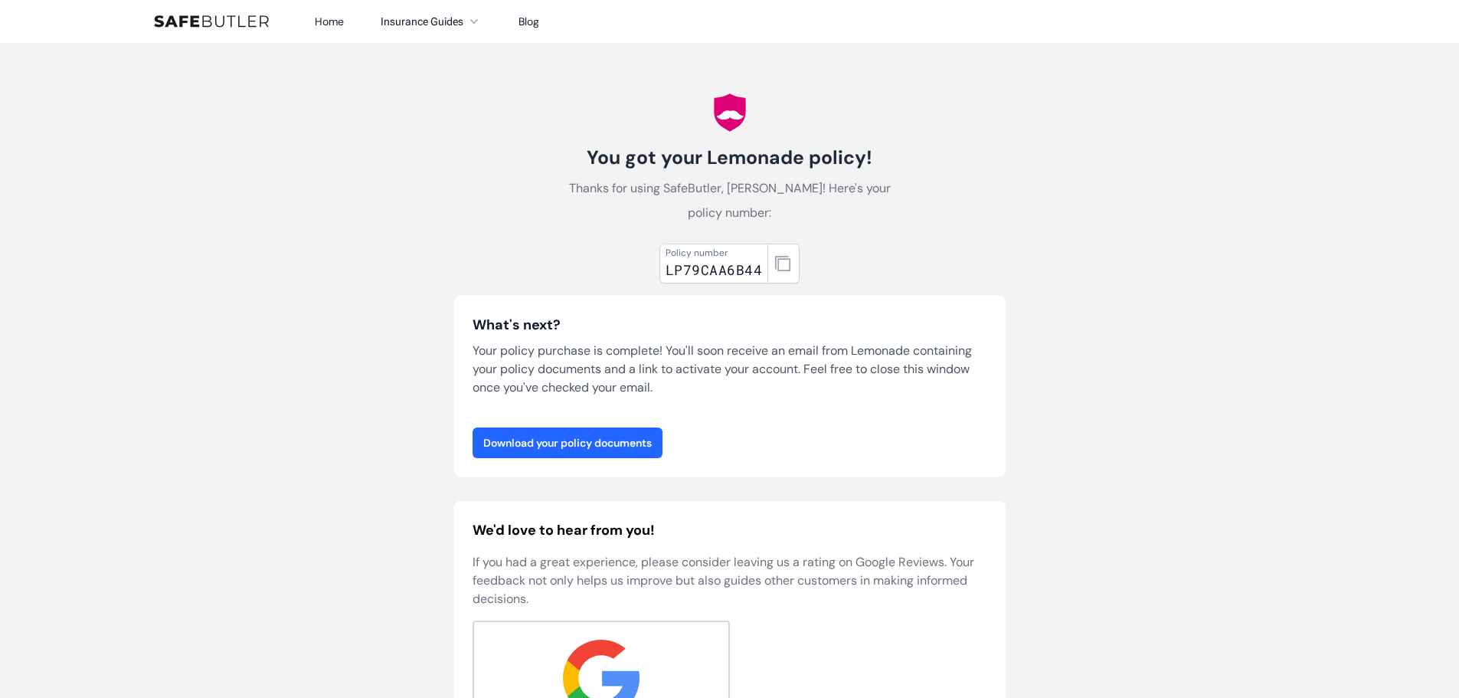
click at [642, 444] on link "Download your policy documents" at bounding box center [568, 442] width 190 height 31
